Goal: Use online tool/utility: Utilize a website feature to perform a specific function

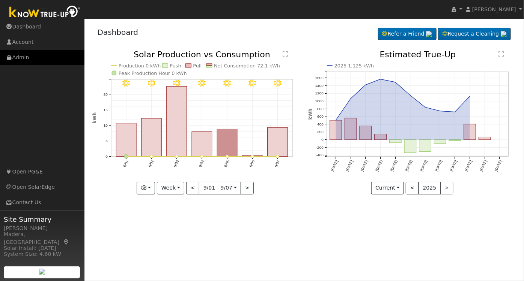
click at [35, 57] on link "Admin" at bounding box center [42, 57] width 84 height 15
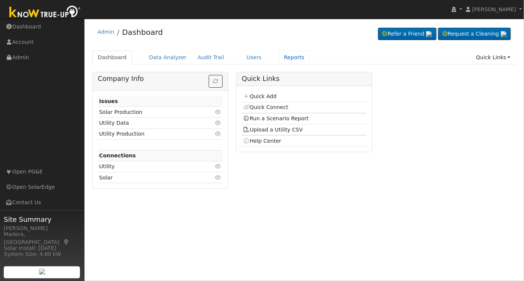
click at [278, 55] on link "Reports" at bounding box center [294, 58] width 32 height 14
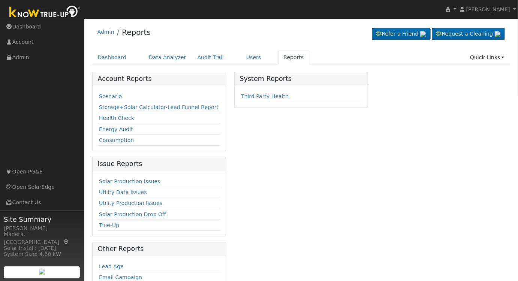
click at [105, 99] on link "Scenario" at bounding box center [110, 96] width 23 height 6
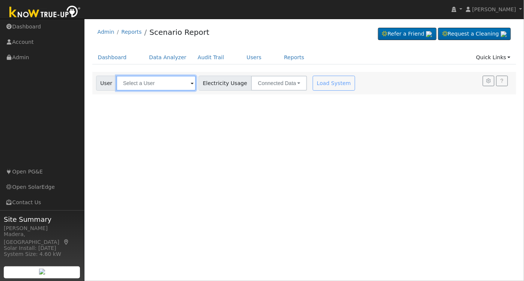
click at [143, 84] on input "text" at bounding box center [156, 83] width 80 height 15
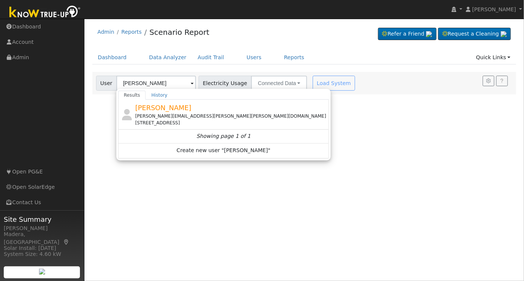
click at [209, 111] on div "Russell Marshall [EMAIL_ADDRESS][PERSON_NAME][PERSON_NAME][DOMAIN_NAME] [STREET…" at bounding box center [231, 115] width 192 height 24
type input "[PERSON_NAME]"
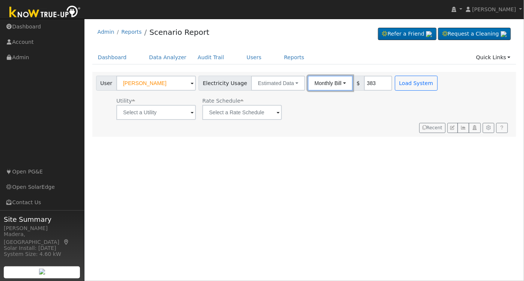
click at [310, 77] on button "Monthly Bill" at bounding box center [330, 83] width 45 height 15
click at [319, 99] on link "Annual Consumption" at bounding box center [320, 100] width 66 height 11
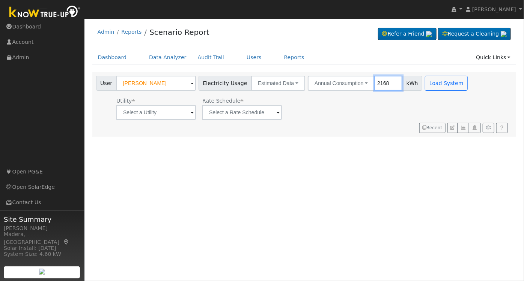
type input "2168"
click at [255, 114] on input "text" at bounding box center [242, 112] width 80 height 15
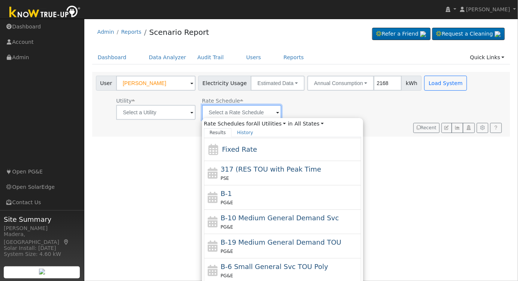
scroll to position [34, 0]
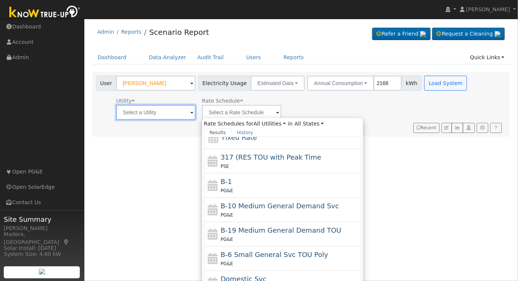
click at [152, 110] on input "text" at bounding box center [156, 112] width 80 height 15
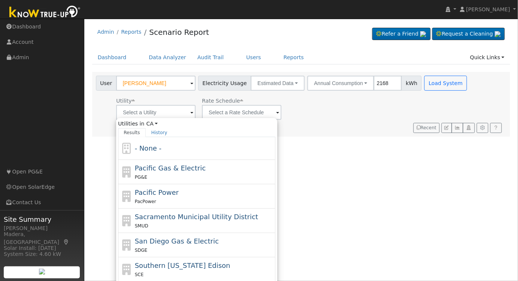
click at [159, 271] on div "SCE" at bounding box center [204, 275] width 139 height 8
type input "Southern [US_STATE] Edison"
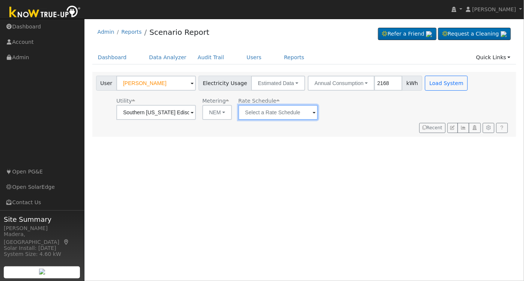
click at [267, 109] on input "text" at bounding box center [278, 112] width 80 height 15
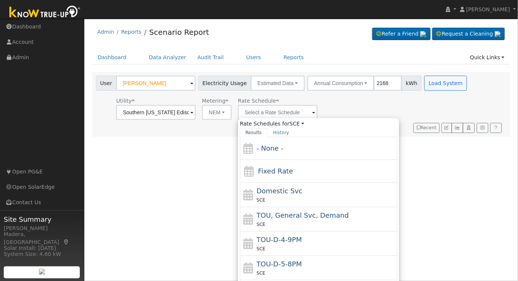
click at [288, 242] on span "TOU-D-4-9PM" at bounding box center [279, 240] width 45 height 8
type input "TOU-D-4-9PM"
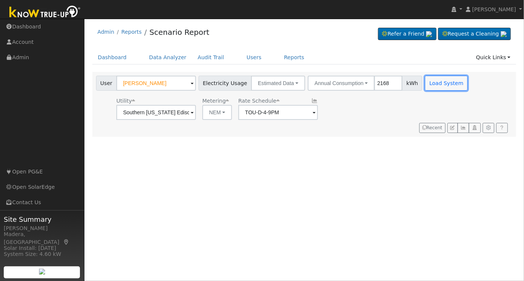
click at [435, 82] on button "Load System" at bounding box center [446, 83] width 43 height 15
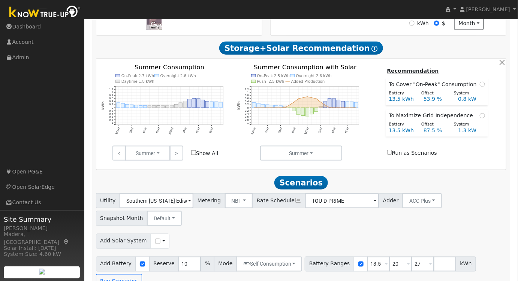
scroll to position [243, 0]
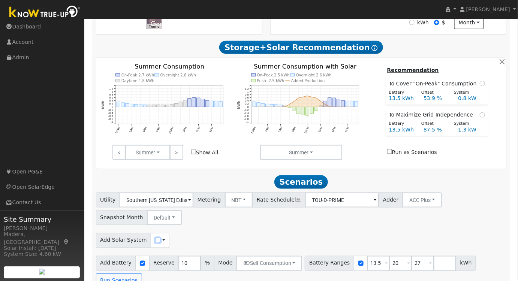
click at [155, 242] on input "checkbox" at bounding box center [157, 240] width 5 height 5
checkbox input "true"
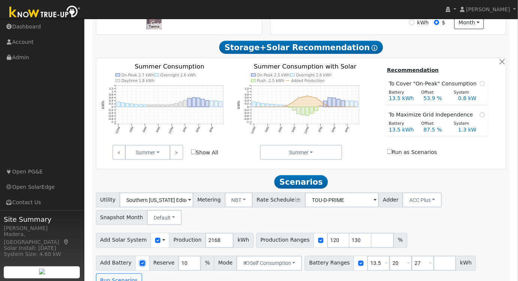
click at [140, 265] on input "checkbox" at bounding box center [142, 263] width 5 height 5
checkbox input "false"
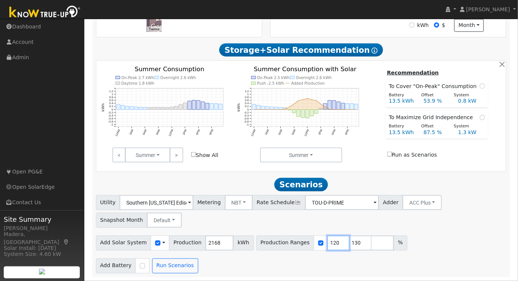
drag, startPoint x: 324, startPoint y: 242, endPoint x: 249, endPoint y: 241, distance: 75.0
click at [257, 241] on div "Production Ranges 120 130 %" at bounding box center [332, 243] width 151 height 15
type input "130"
type input "100"
click at [261, 261] on div "Add Battery Self Consumption Peak Savings ACC High Value Push Backup Run Scenar…" at bounding box center [302, 265] width 414 height 18
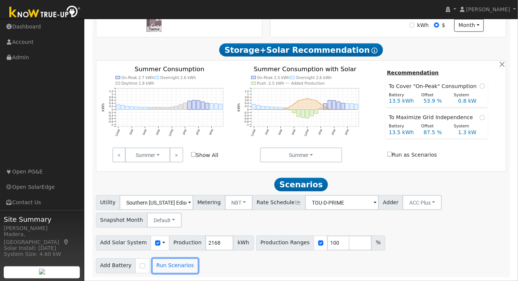
click at [182, 268] on button "Run Scenarios" at bounding box center [175, 266] width 46 height 15
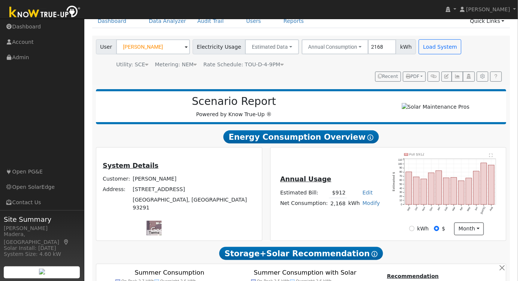
scroll to position [0, 0]
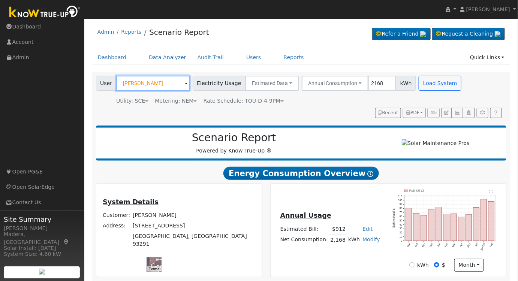
drag, startPoint x: 169, startPoint y: 84, endPoint x: 173, endPoint y: 82, distance: 4.5
click at [170, 83] on input "Russell Marshall" at bounding box center [153, 83] width 74 height 15
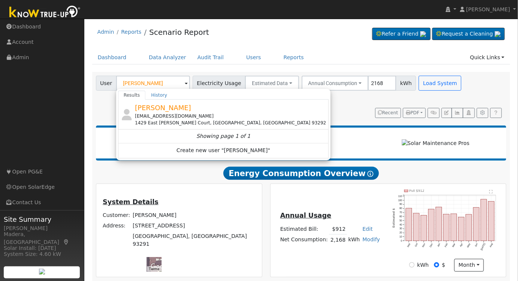
click at [186, 113] on div "stephenpuerner@gmail.com" at bounding box center [231, 116] width 192 height 7
type input "Stephen Puerner"
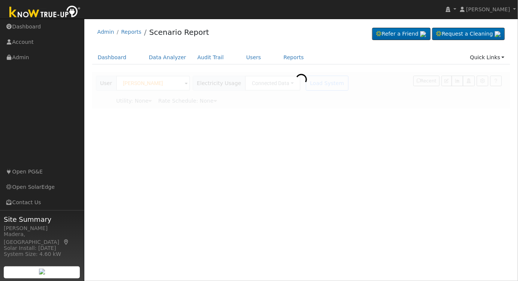
type input "Southern California Edison"
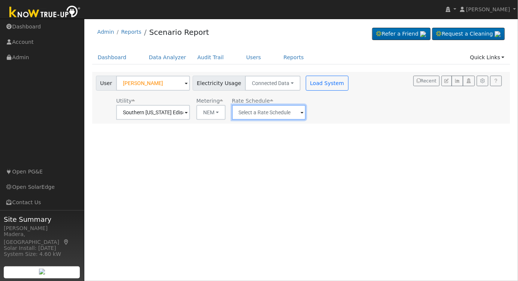
click at [281, 115] on input "text" at bounding box center [269, 112] width 74 height 15
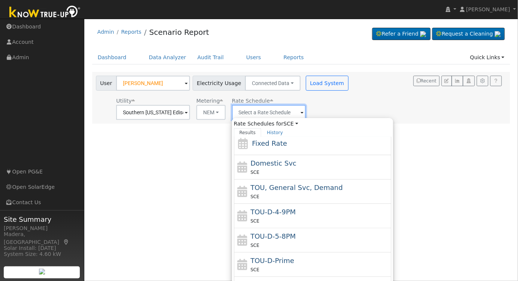
scroll to position [81, 0]
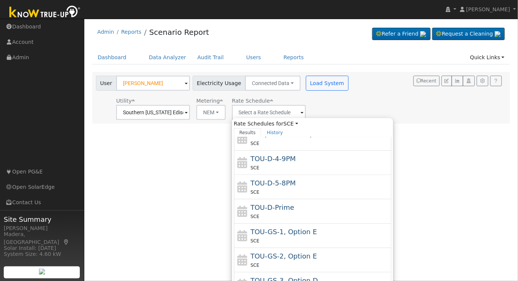
click at [277, 159] on span "TOU-D-4-9PM" at bounding box center [273, 159] width 45 height 8
type input "TOU-D-4-9PM"
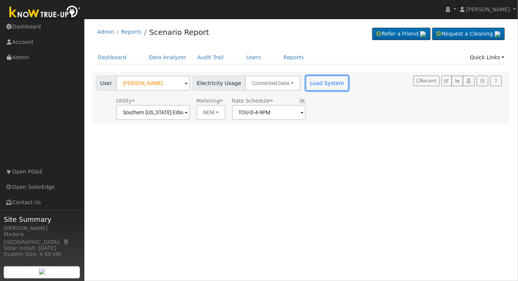
click at [307, 88] on button "Load System" at bounding box center [327, 83] width 43 height 15
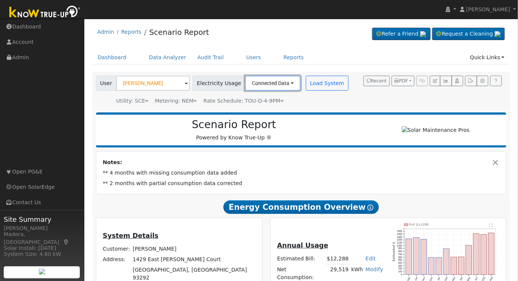
click at [272, 87] on button "Connected Data" at bounding box center [273, 83] width 56 height 15
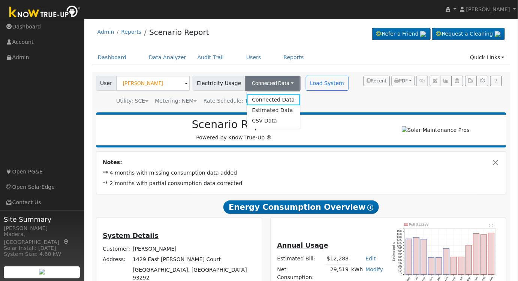
click at [260, 110] on link "Estimated Data" at bounding box center [273, 110] width 53 height 11
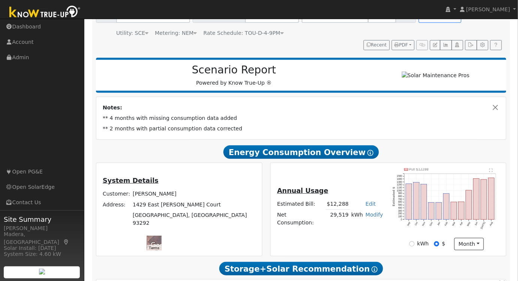
scroll to position [0, 0]
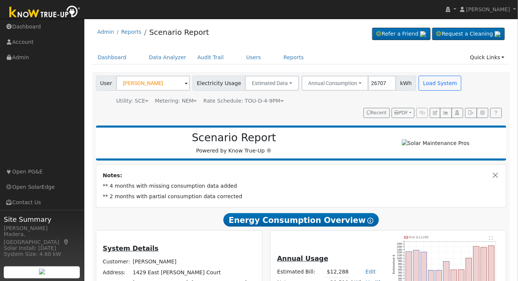
type input "26707"
click at [431, 80] on button "Load System" at bounding box center [440, 83] width 43 height 15
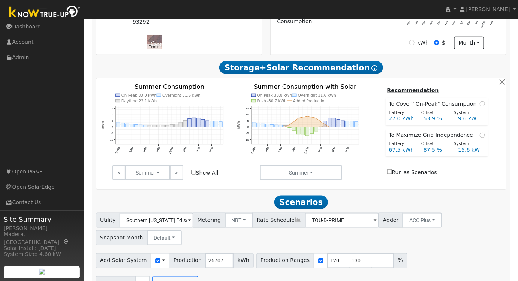
scroll to position [243, 0]
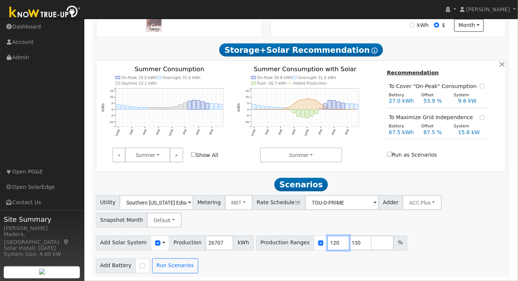
drag, startPoint x: 324, startPoint y: 242, endPoint x: 300, endPoint y: 245, distance: 24.3
click at [303, 245] on div "Production Ranges 120 130 %" at bounding box center [332, 243] width 151 height 15
type input "106"
click at [140, 267] on input "checkbox" at bounding box center [142, 266] width 5 height 5
checkbox input "true"
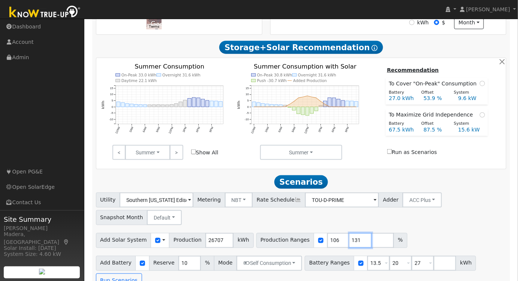
type input "131"
click at [350, 242] on input "131" at bounding box center [361, 240] width 23 height 15
drag, startPoint x: 345, startPoint y: 242, endPoint x: 305, endPoint y: 245, distance: 40.6
click at [305, 245] on div "Production Ranges 106 131 %" at bounding box center [332, 240] width 151 height 15
drag, startPoint x: 367, startPoint y: 265, endPoint x: 309, endPoint y: 274, distance: 58.5
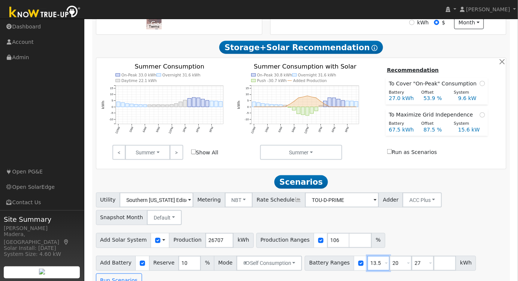
click at [309, 274] on div "Scenario Report Powered by Know True-Up ® Energy Consumption Overview Show Help…" at bounding box center [301, 85] width 419 height 413
type input "20"
type input "27"
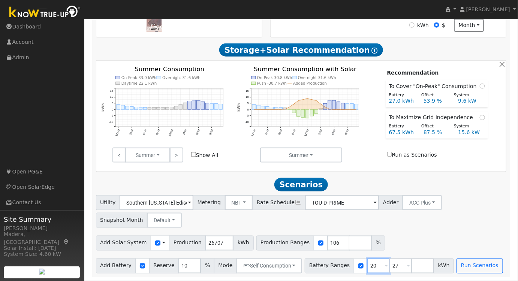
drag, startPoint x: 364, startPoint y: 266, endPoint x: 329, endPoint y: 267, distance: 35.3
click at [329, 267] on div "Battery Ranges 20 Overrides Reserve % Mode None None Self Consumption Peak Savi…" at bounding box center [379, 266] width 149 height 15
type input "27"
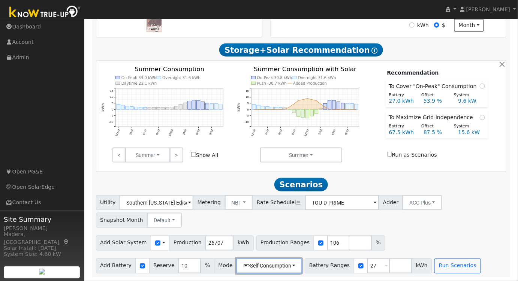
click at [278, 266] on button "Self Consumption" at bounding box center [270, 266] width 66 height 15
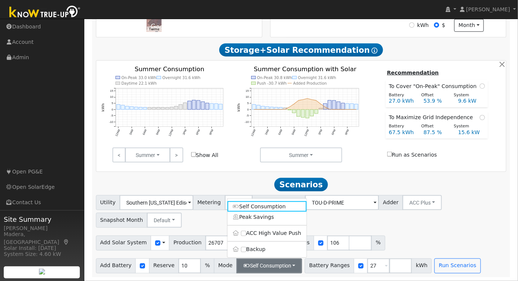
click at [240, 247] on label "Backup" at bounding box center [267, 250] width 79 height 11
click at [241, 247] on input "Backup" at bounding box center [243, 249] width 5 height 5
type input "20"
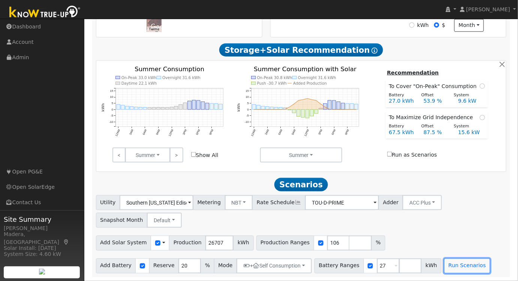
click at [445, 270] on button "Run Scenarios" at bounding box center [468, 266] width 46 height 15
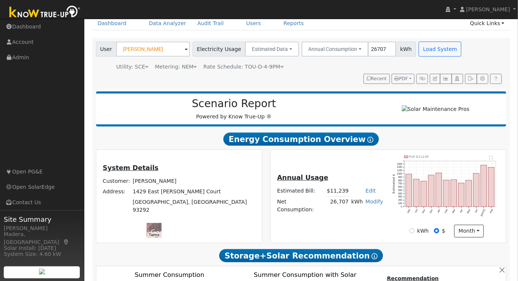
scroll to position [23, 0]
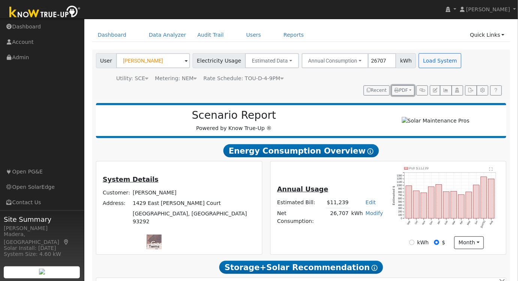
click at [403, 89] on span "PDF" at bounding box center [402, 90] width 14 height 5
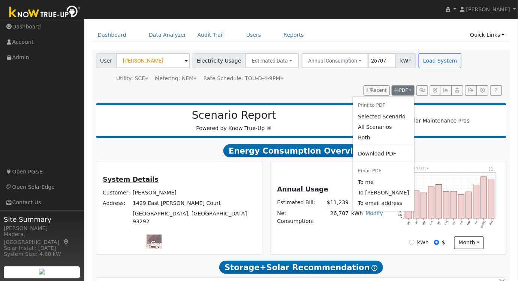
click at [383, 115] on link "Selected Scenario" at bounding box center [384, 116] width 62 height 11
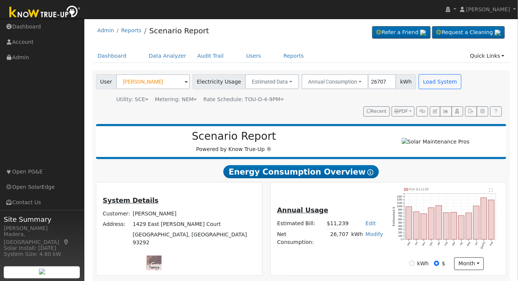
scroll to position [0, 0]
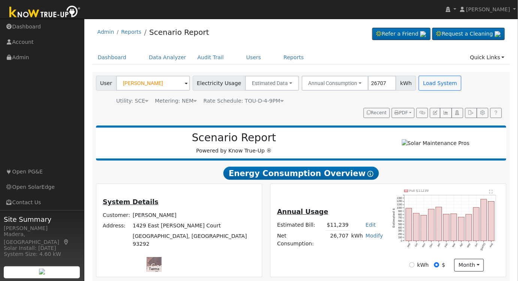
click at [281, 102] on icon at bounding box center [282, 100] width 3 height 5
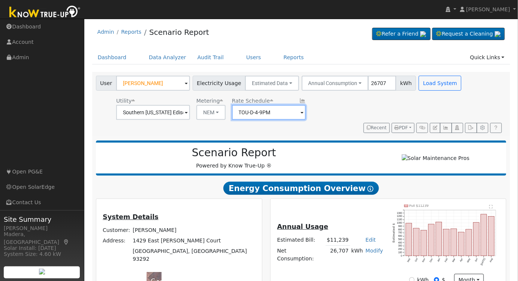
click at [279, 112] on input "TOU-D-4-9PM" at bounding box center [269, 112] width 74 height 15
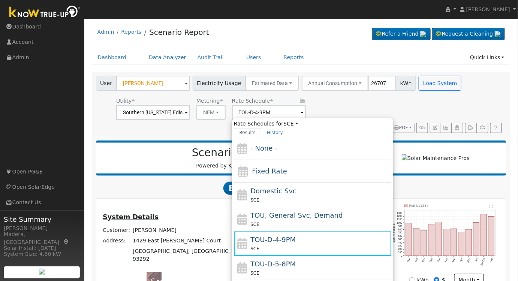
click at [282, 200] on div "SCE" at bounding box center [320, 200] width 139 height 8
type input "Domestic Svc"
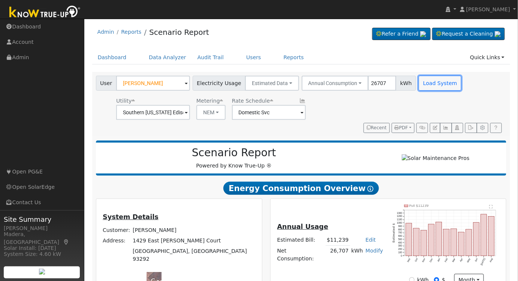
click at [431, 87] on button "Load System" at bounding box center [440, 83] width 43 height 15
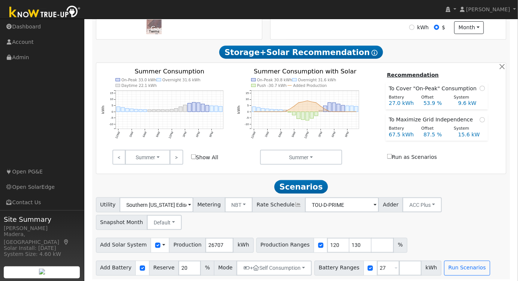
scroll to position [243, 0]
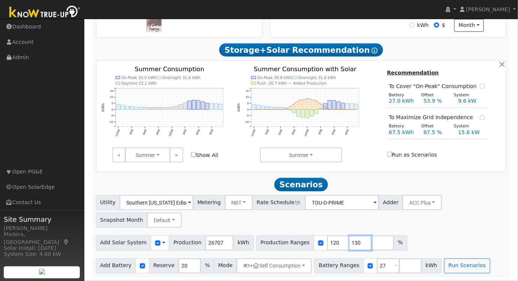
drag, startPoint x: 346, startPoint y: 243, endPoint x: 315, endPoint y: 246, distance: 31.2
click at [315, 246] on div "Production Ranges 120 130 %" at bounding box center [332, 243] width 151 height 15
drag, startPoint x: 323, startPoint y: 242, endPoint x: 273, endPoint y: 250, distance: 50.6
click at [273, 250] on div "Production Ranges 120 %" at bounding box center [321, 243] width 129 height 15
type input "107"
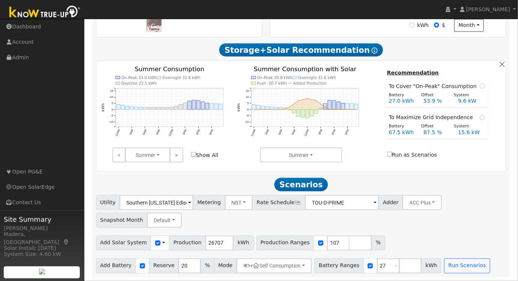
click at [416, 237] on div "Add Solar System Use CSV Data Production 26707 kWh Production Ranges 107 %" at bounding box center [302, 242] width 414 height 18
click at [451, 267] on button "Run Scenarios" at bounding box center [468, 266] width 46 height 15
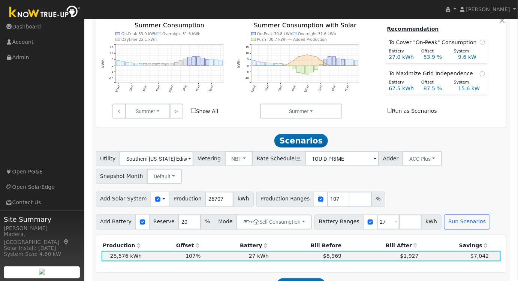
scroll to position [341, 0]
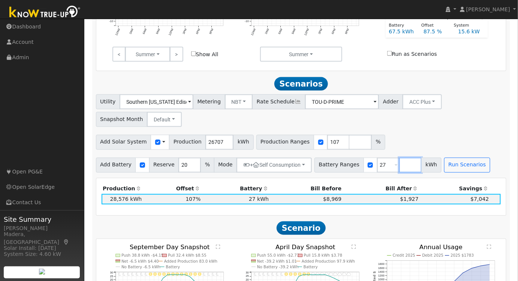
click at [400, 165] on input "number" at bounding box center [411, 165] width 23 height 15
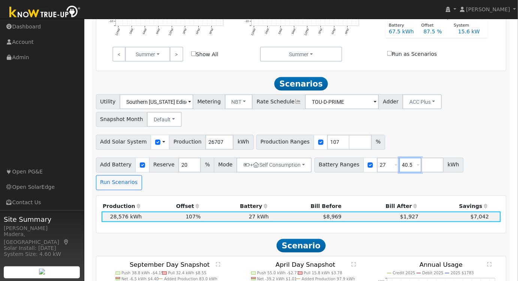
type input "40.5"
click at [472, 136] on div "Add Solar System Use CSV Data Production 26707 kWh Production Ranges 107 %" at bounding box center [302, 141] width 414 height 18
click at [142, 176] on button "Run Scenarios" at bounding box center [119, 183] width 46 height 15
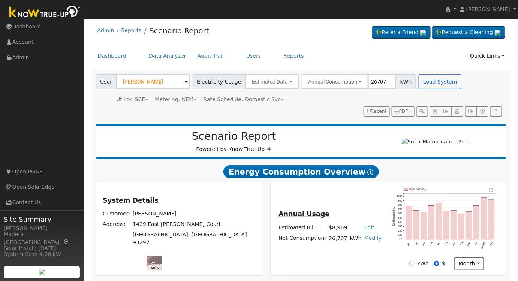
scroll to position [0, 0]
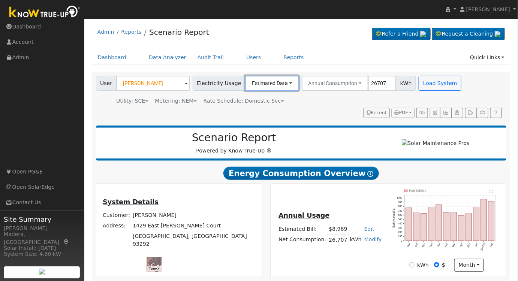
click at [272, 83] on button "Estimated Data" at bounding box center [272, 83] width 54 height 15
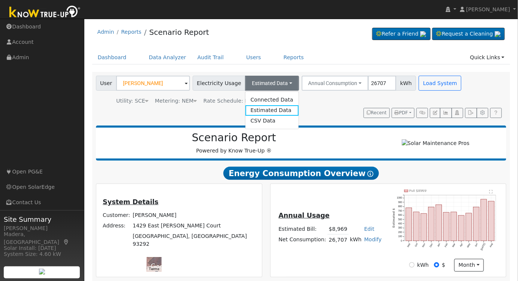
click at [250, 99] on link "Connected Data" at bounding box center [271, 100] width 53 height 11
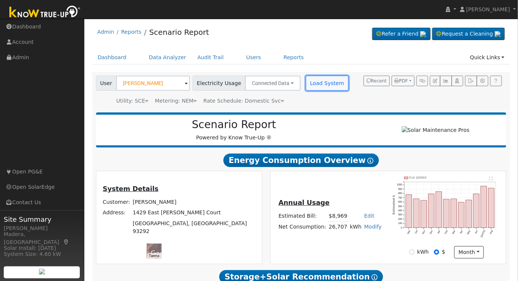
click at [320, 80] on button "Load System" at bounding box center [327, 83] width 43 height 15
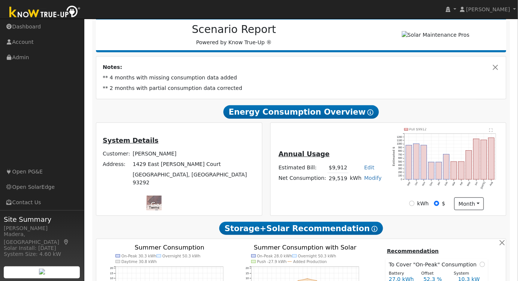
scroll to position [102, 0]
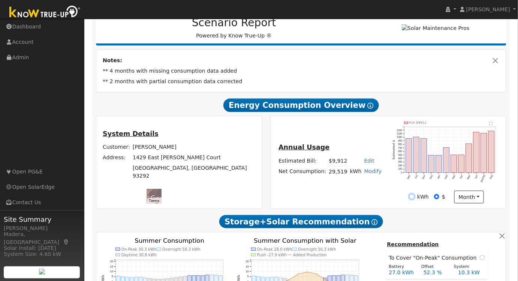
click at [414, 198] on input "kWh" at bounding box center [412, 196] width 5 height 5
radio input "true"
radio input "false"
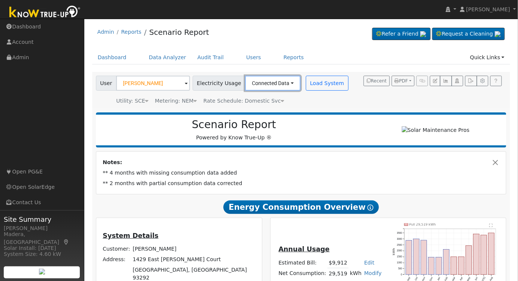
click at [275, 82] on button "Connected Data" at bounding box center [273, 83] width 56 height 15
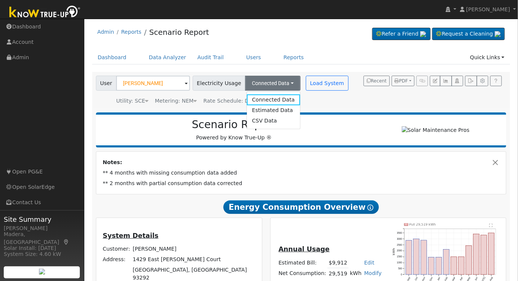
click at [247, 113] on link "Estimated Data" at bounding box center [273, 110] width 53 height 11
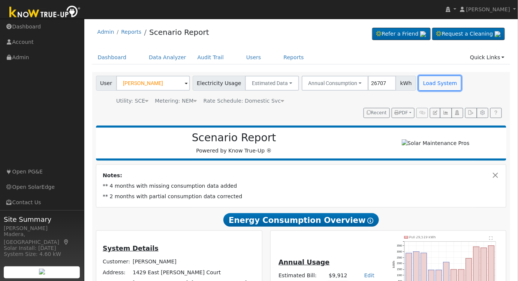
click at [425, 81] on button "Load System" at bounding box center [440, 83] width 43 height 15
